Goal: Transaction & Acquisition: Purchase product/service

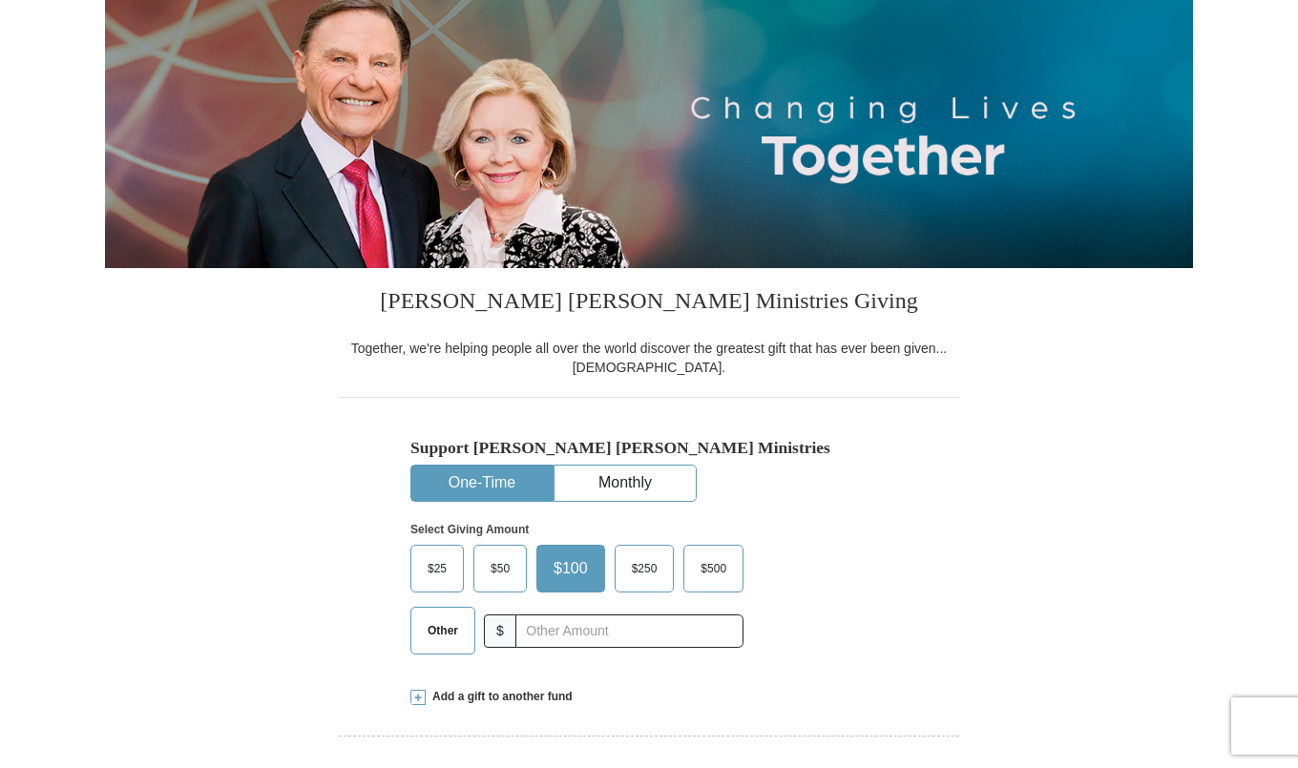
scroll to position [337, 0]
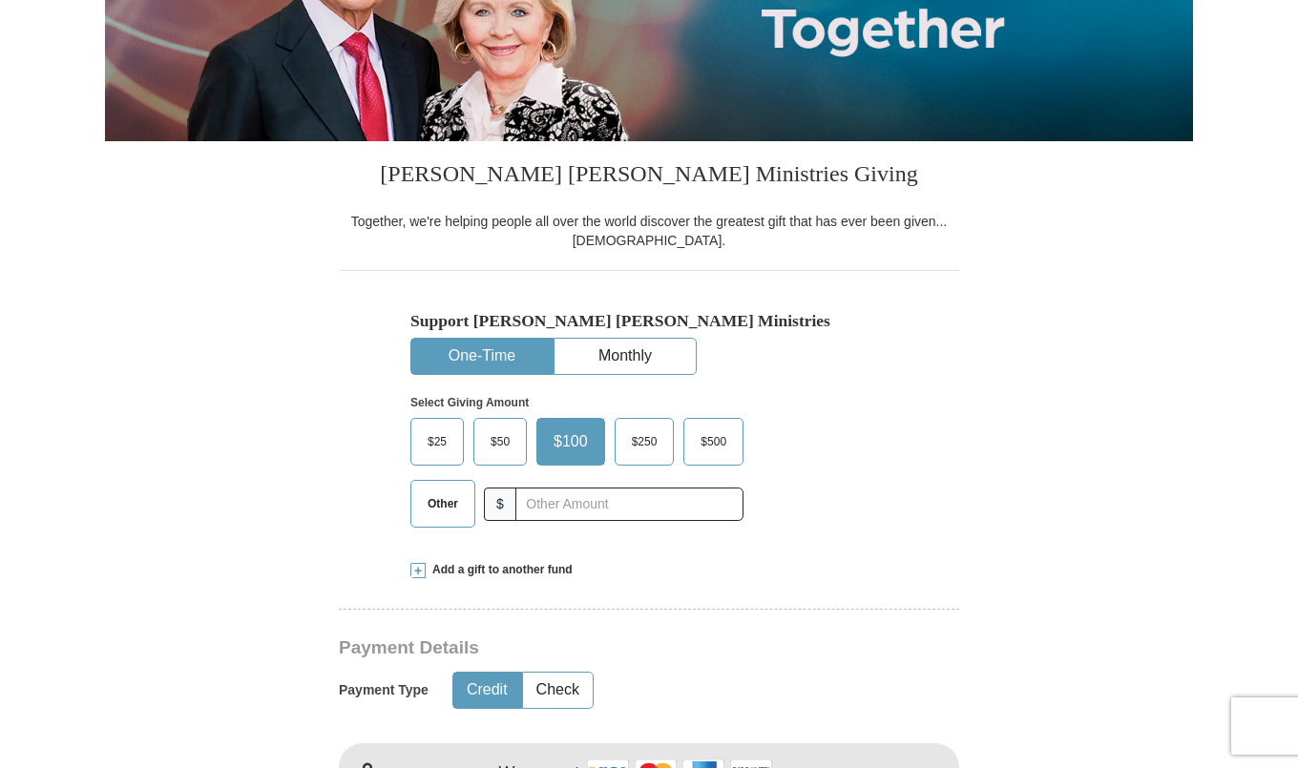
click at [507, 445] on span "$50" at bounding box center [500, 442] width 38 height 29
click at [0, 0] on input "$50" at bounding box center [0, 0] width 0 height 0
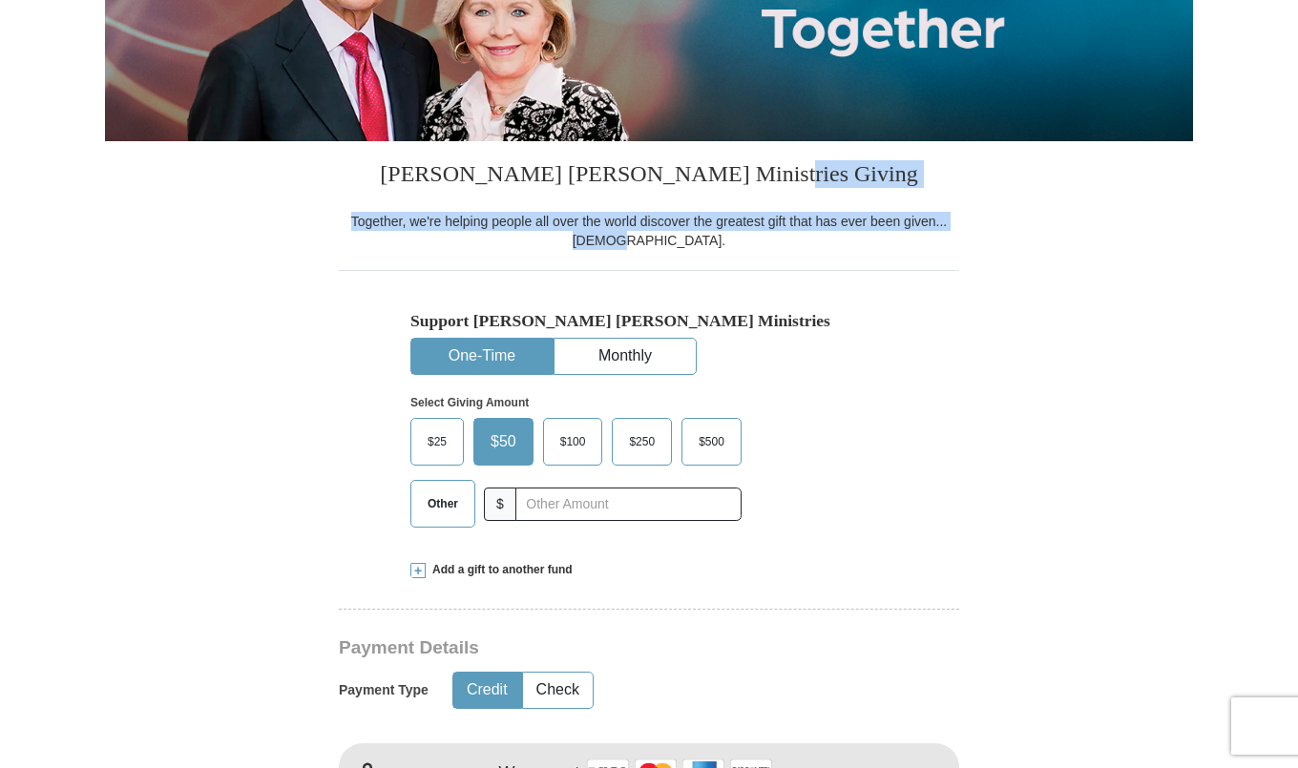
drag, startPoint x: 1297, startPoint y: 178, endPoint x: 1300, endPoint y: 239, distance: 60.2
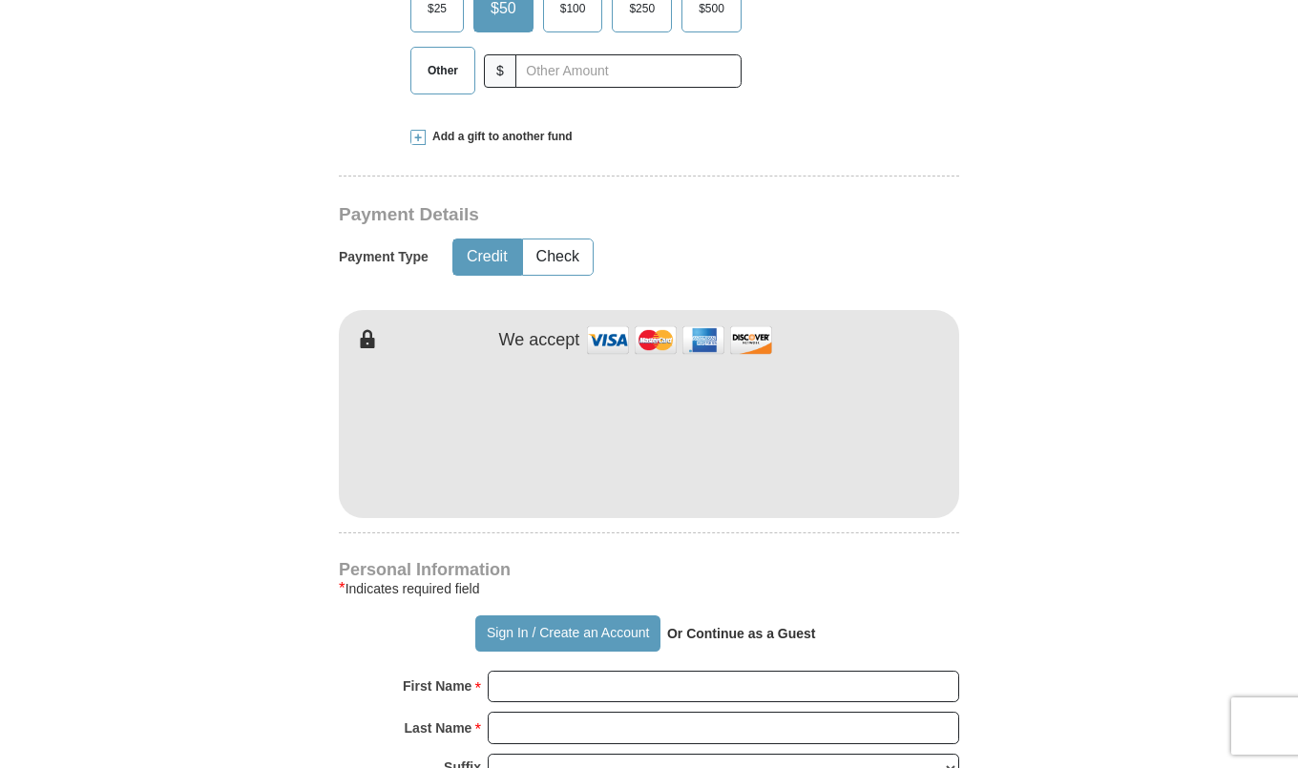
scroll to position [791, 0]
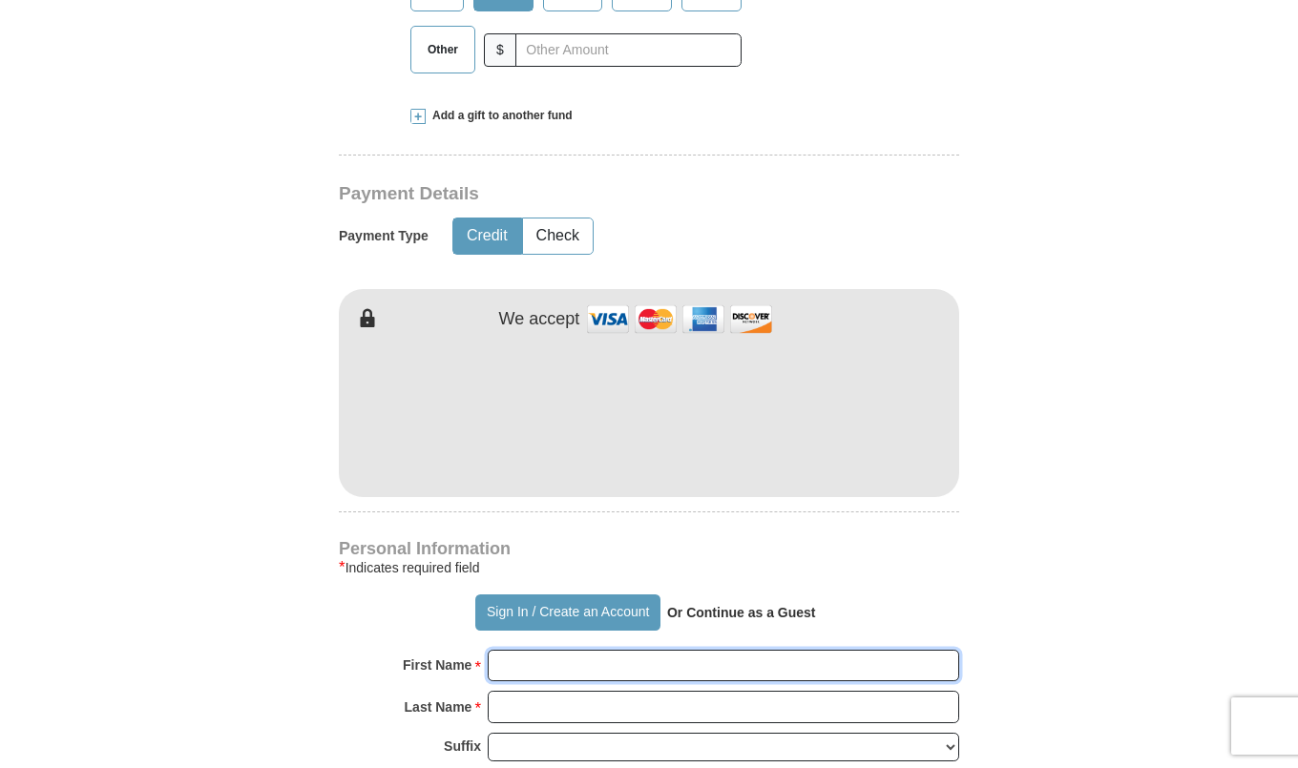
type input "[PERSON_NAME]"
type input "Kent"
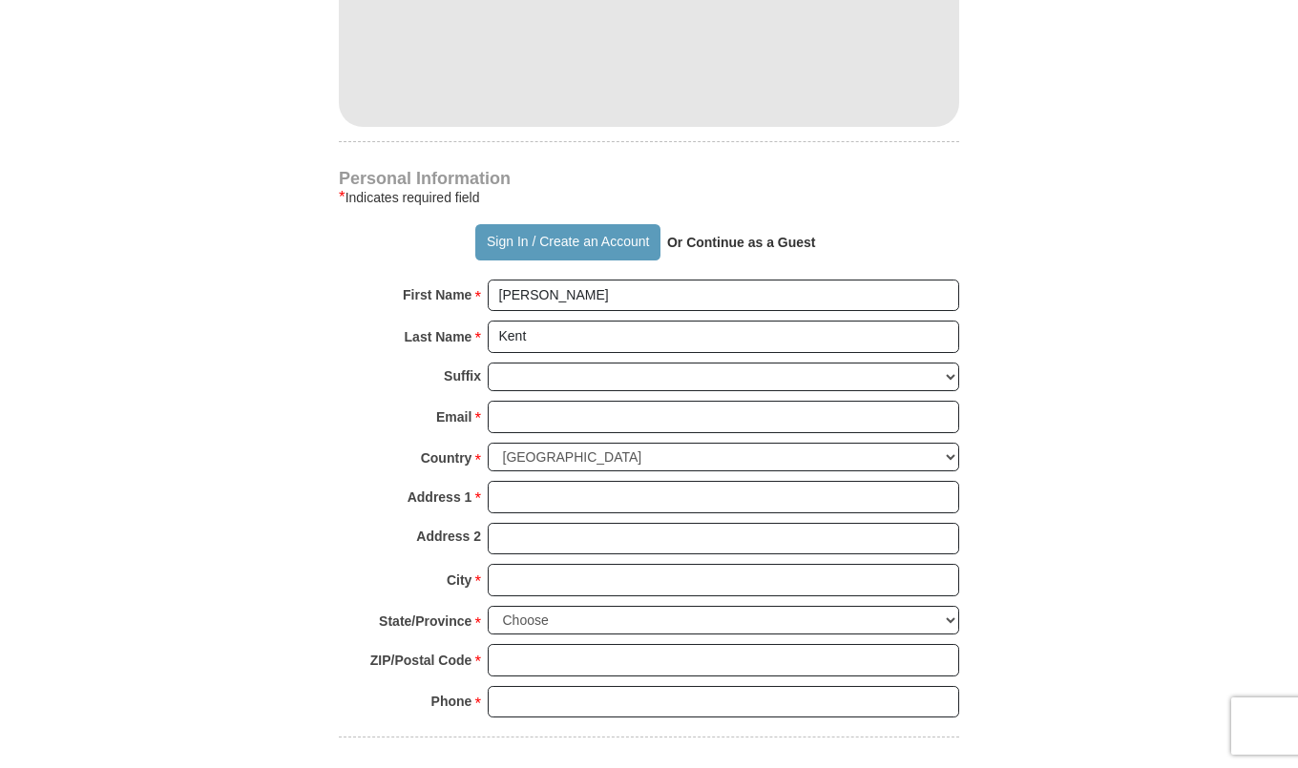
scroll to position [1182, 0]
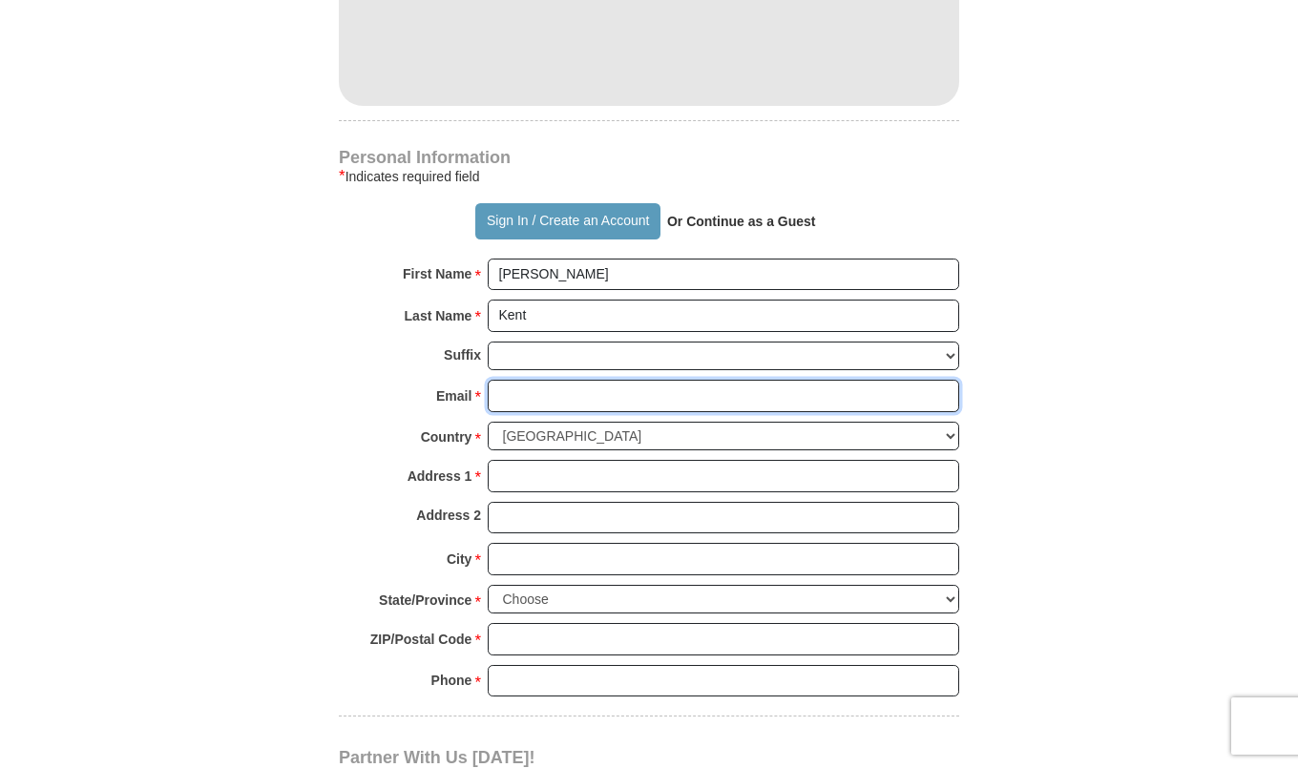
click at [622, 391] on input "Email *" at bounding box center [723, 396] width 471 height 32
type input "[EMAIL_ADDRESS][DOMAIN_NAME]"
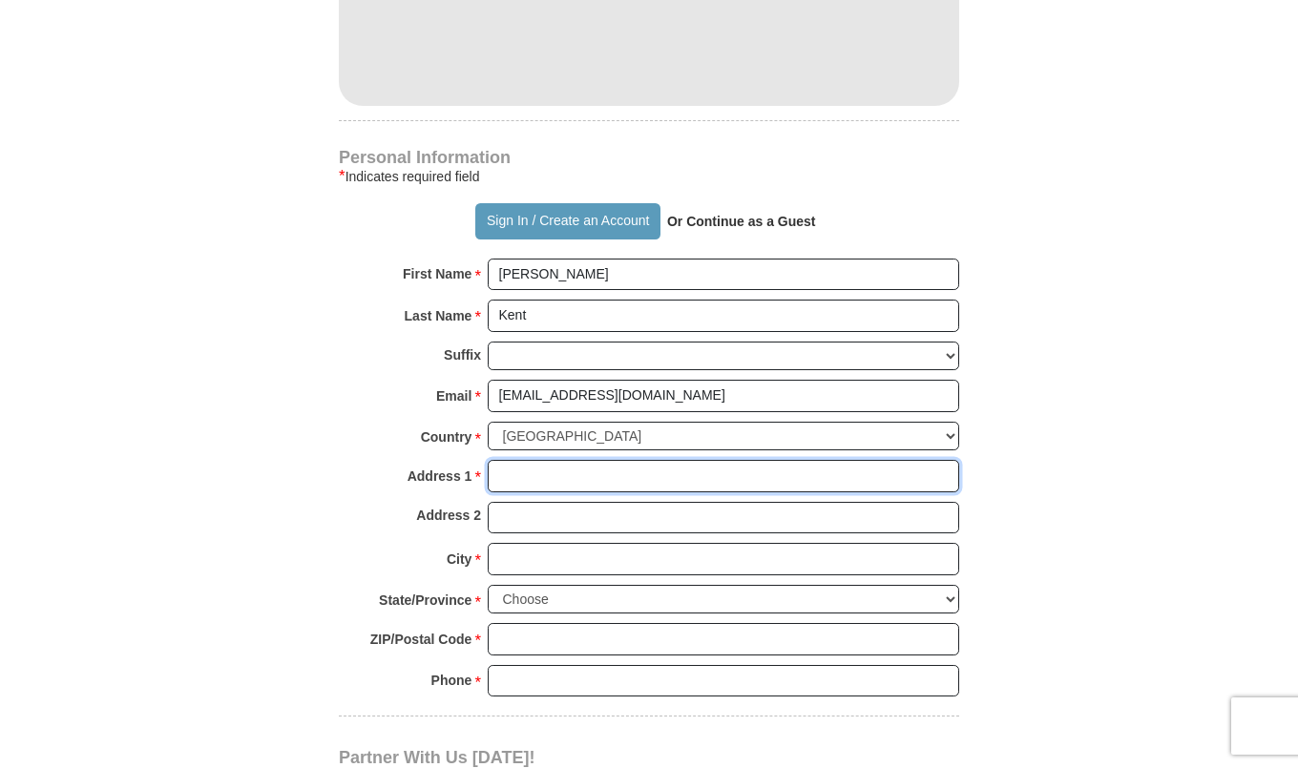
type input "[STREET_ADDRESS]"
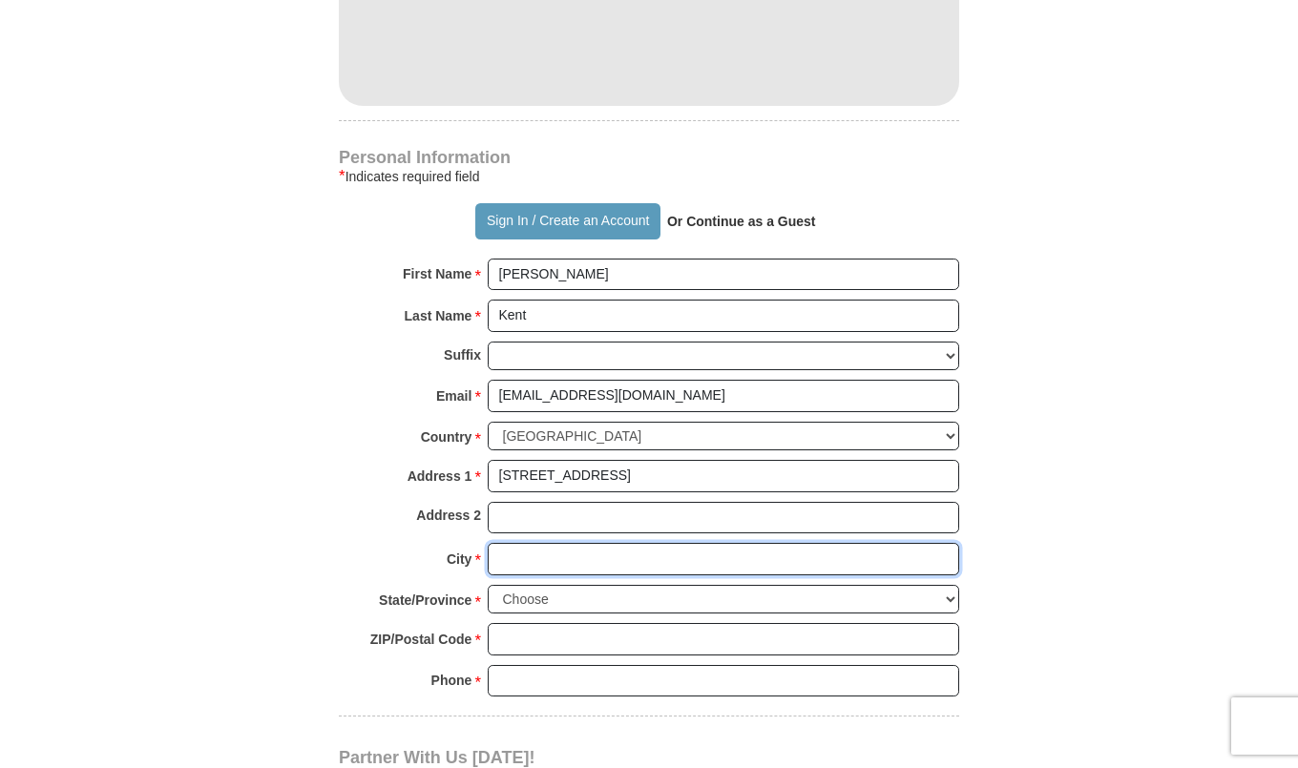
type input "Lithonia"
select select "GA"
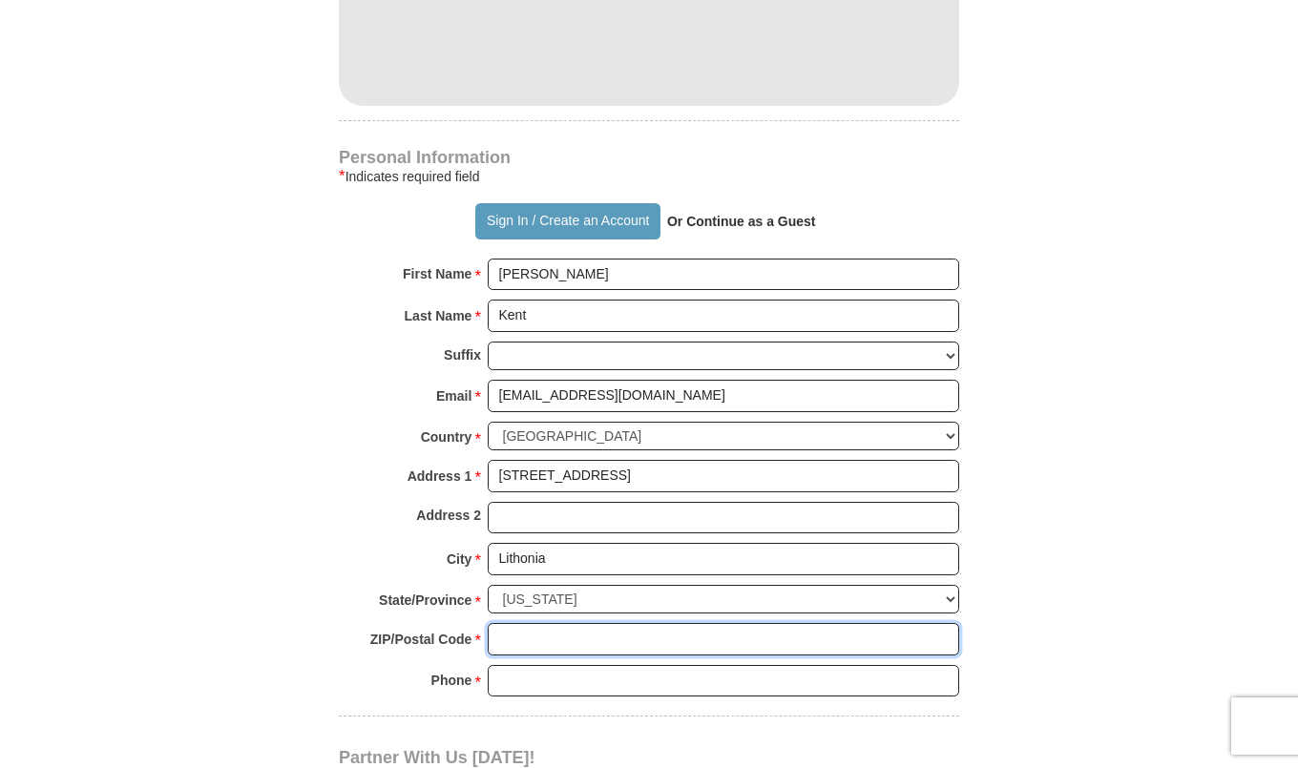
type input "30058-3848"
type input "7704690716"
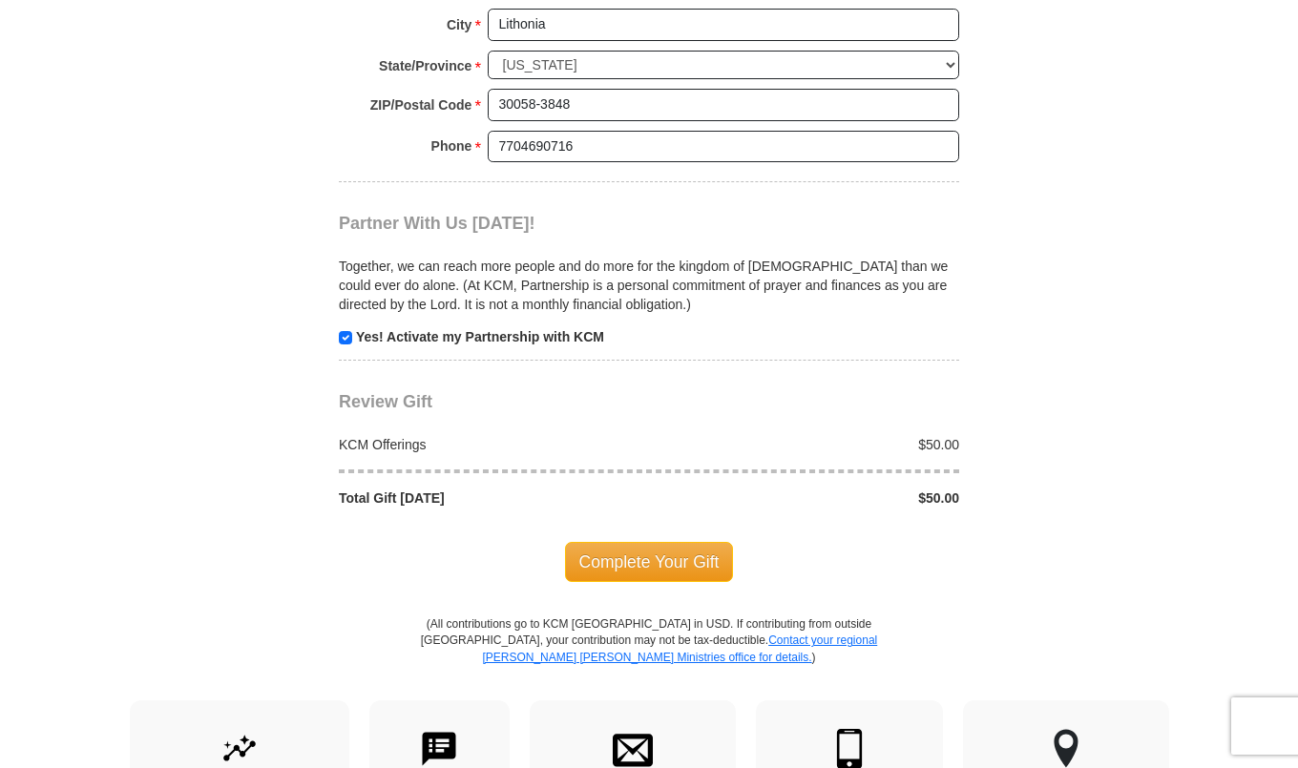
scroll to position [1725, 0]
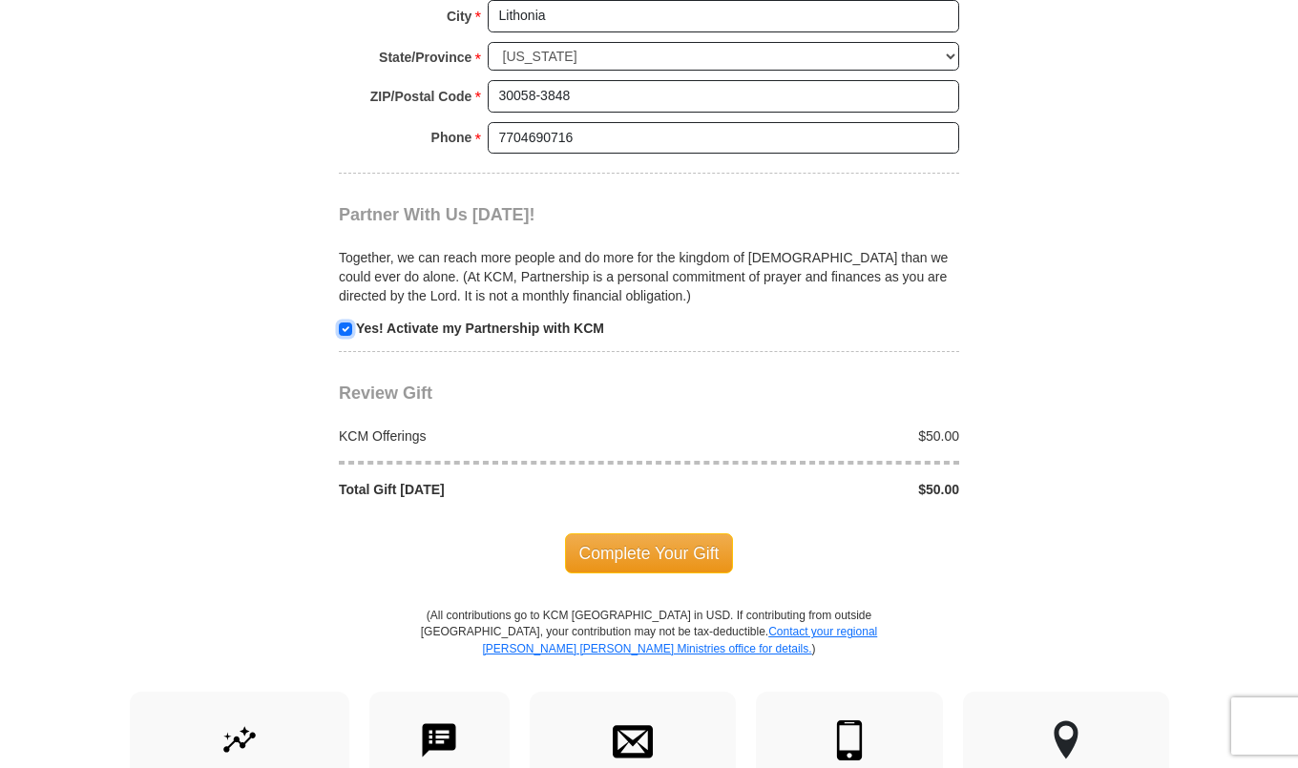
click at [345, 325] on input "checkbox" at bounding box center [345, 329] width 13 height 13
checkbox input "false"
click at [655, 545] on span "Complete Your Gift" at bounding box center [649, 553] width 169 height 40
